Goal: Register for event/course

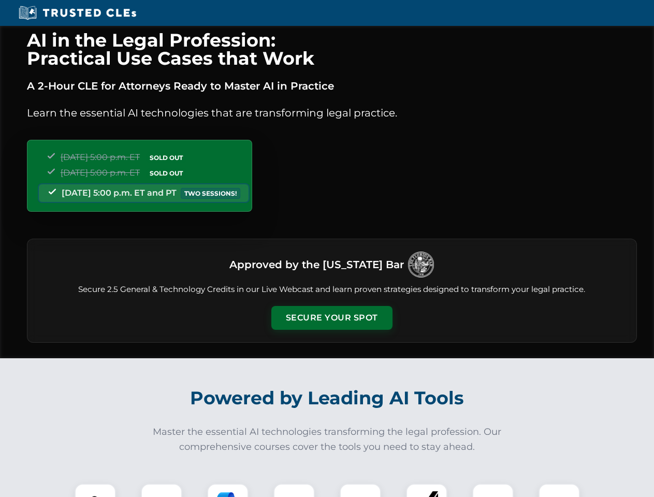
click at [331, 318] on button "Secure Your Spot" at bounding box center [331, 318] width 121 height 24
click at [95, 490] on img at bounding box center [95, 504] width 30 height 30
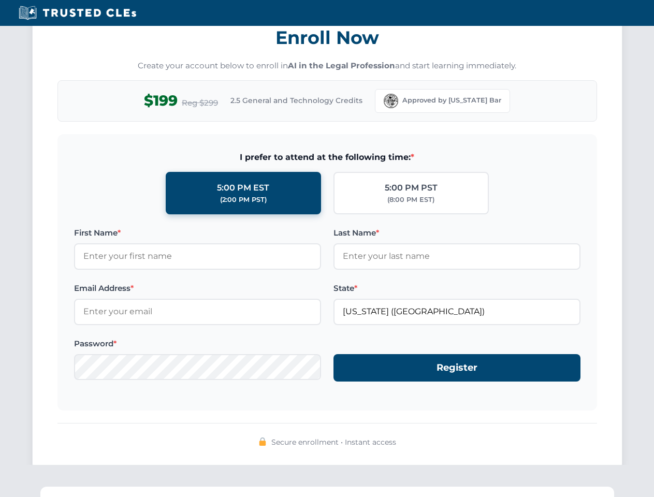
scroll to position [1016, 0]
